Goal: Task Accomplishment & Management: Manage account settings

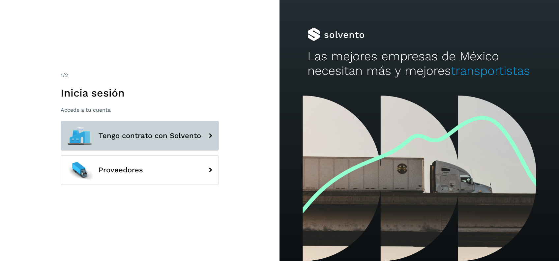
click at [206, 136] on icon at bounding box center [210, 135] width 13 height 13
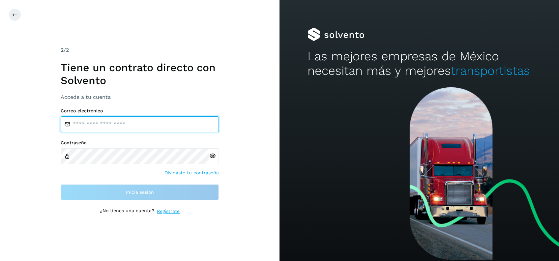
type input "**********"
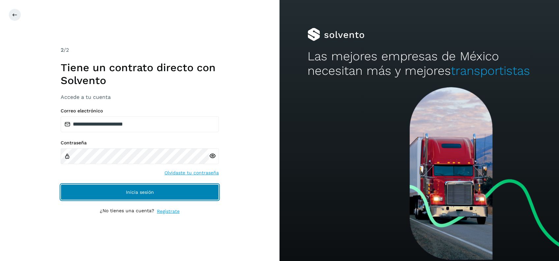
click at [159, 190] on button "Inicia sesión" at bounding box center [140, 192] width 158 height 16
click at [193, 184] on button "Inicia sesión" at bounding box center [140, 192] width 158 height 16
click at [191, 187] on button "Inicia sesión" at bounding box center [140, 192] width 158 height 16
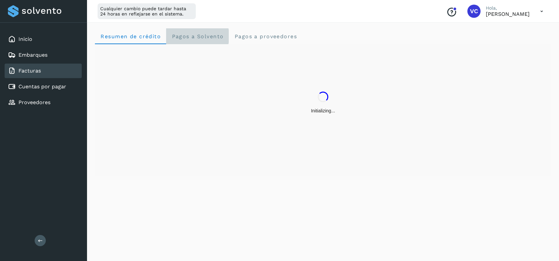
click at [210, 35] on span "Pagos a Solvento" at bounding box center [197, 36] width 52 height 6
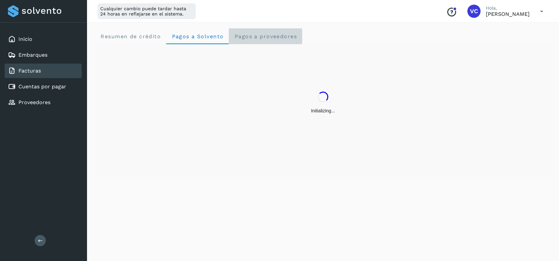
click at [254, 38] on span "Pagos a proveedores" at bounding box center [265, 36] width 63 height 6
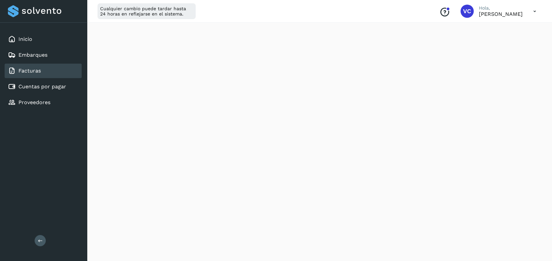
scroll to position [217, 0]
click at [232, 14] on div "Cualquier cambio puede tardar hasta 24 horas en reflejarse en el sistema. Conoc…" at bounding box center [319, 11] width 465 height 23
